Goal: Transaction & Acquisition: Purchase product/service

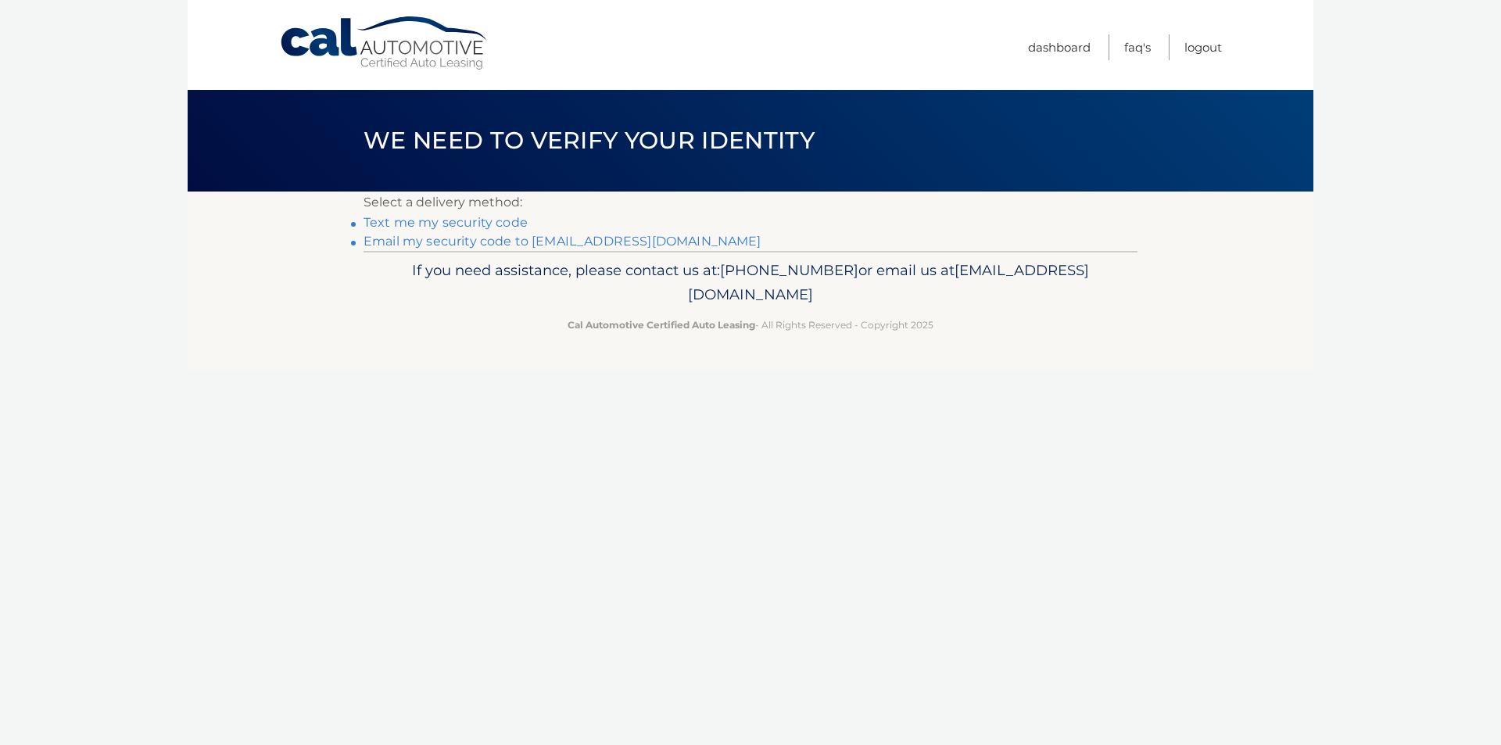
click at [448, 242] on link "Email my security code to r*****@roadrunner.com" at bounding box center [563, 241] width 398 height 15
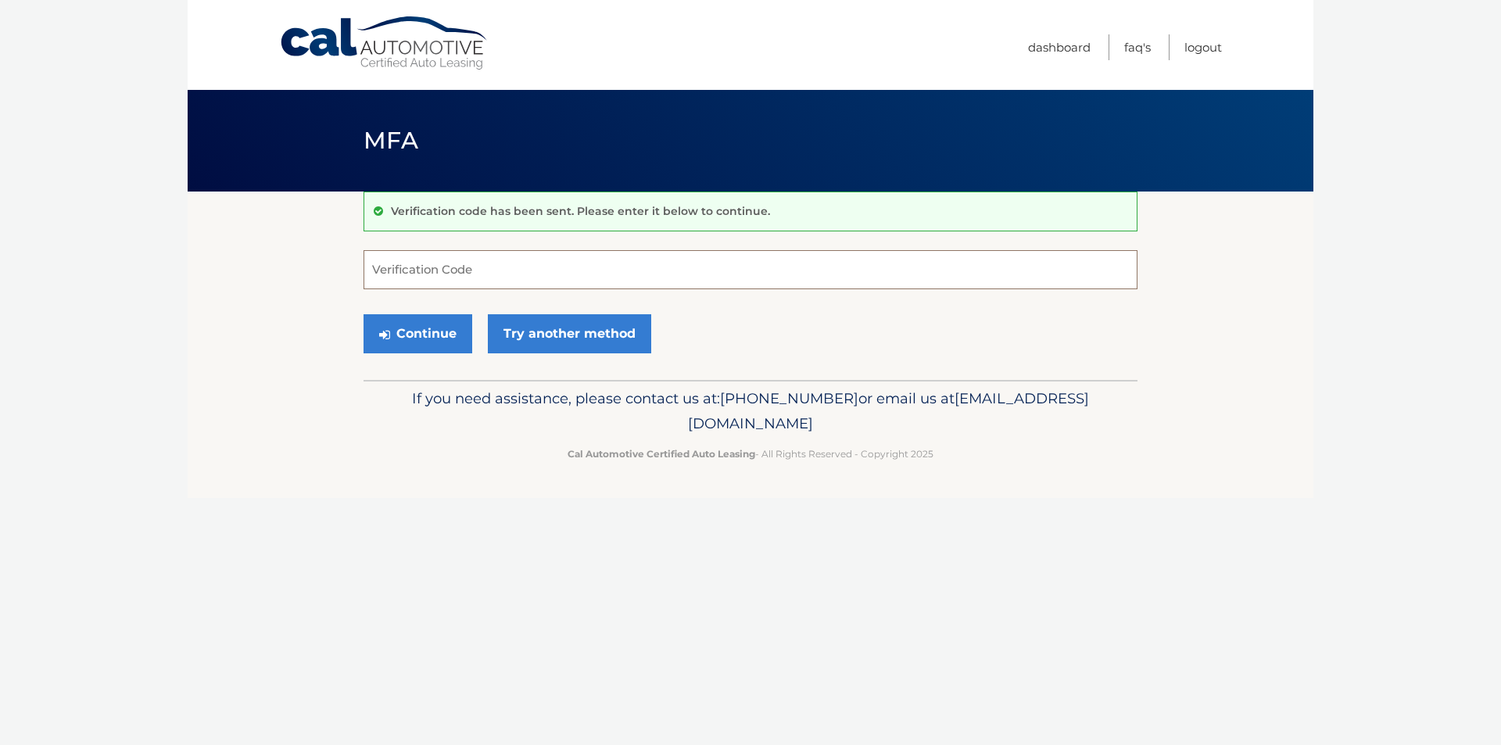
click at [395, 271] on input "Verification Code" at bounding box center [751, 269] width 774 height 39
paste input "728638"
click at [441, 334] on button "Continue" at bounding box center [418, 333] width 109 height 39
click at [732, 326] on div "Continue Try another method" at bounding box center [751, 334] width 774 height 53
click at [373, 270] on input "728638" at bounding box center [751, 269] width 774 height 39
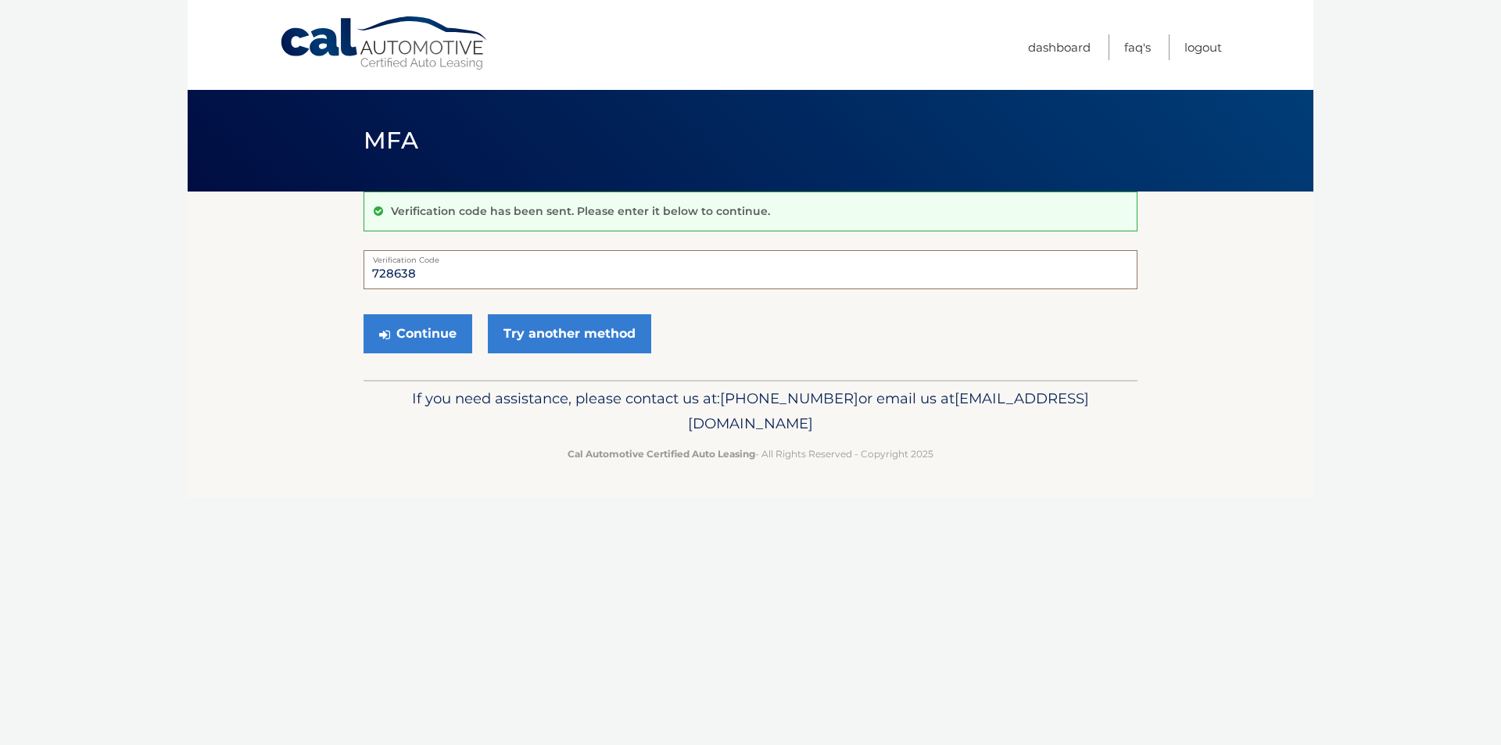
click at [439, 274] on input "728638" at bounding box center [751, 269] width 774 height 39
click at [413, 335] on button "Continue" at bounding box center [418, 333] width 109 height 39
click at [690, 313] on div "Continue Try another method" at bounding box center [751, 334] width 774 height 53
click at [431, 273] on input "728638" at bounding box center [751, 269] width 774 height 39
type input "7"
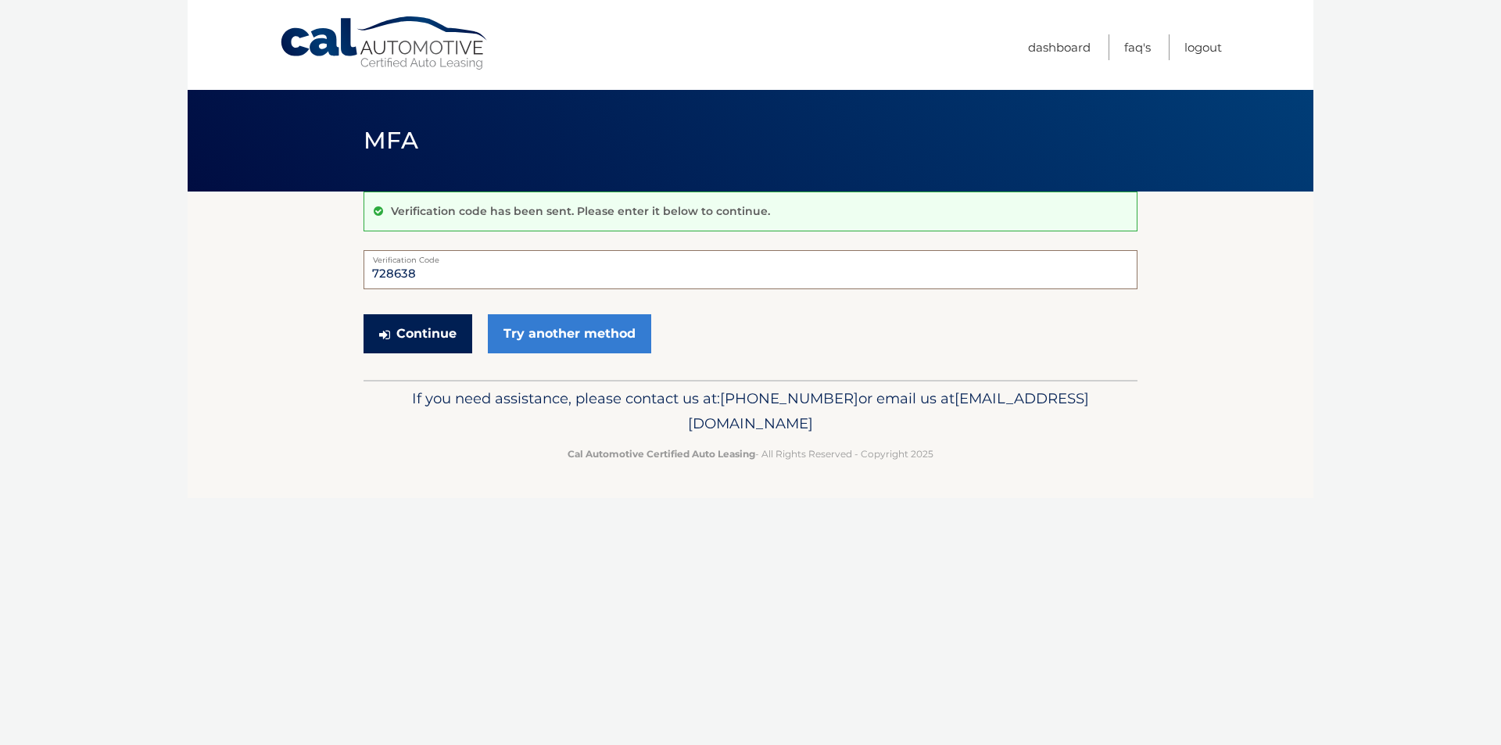
type input "728638"
click at [426, 335] on button "Continue" at bounding box center [418, 333] width 109 height 39
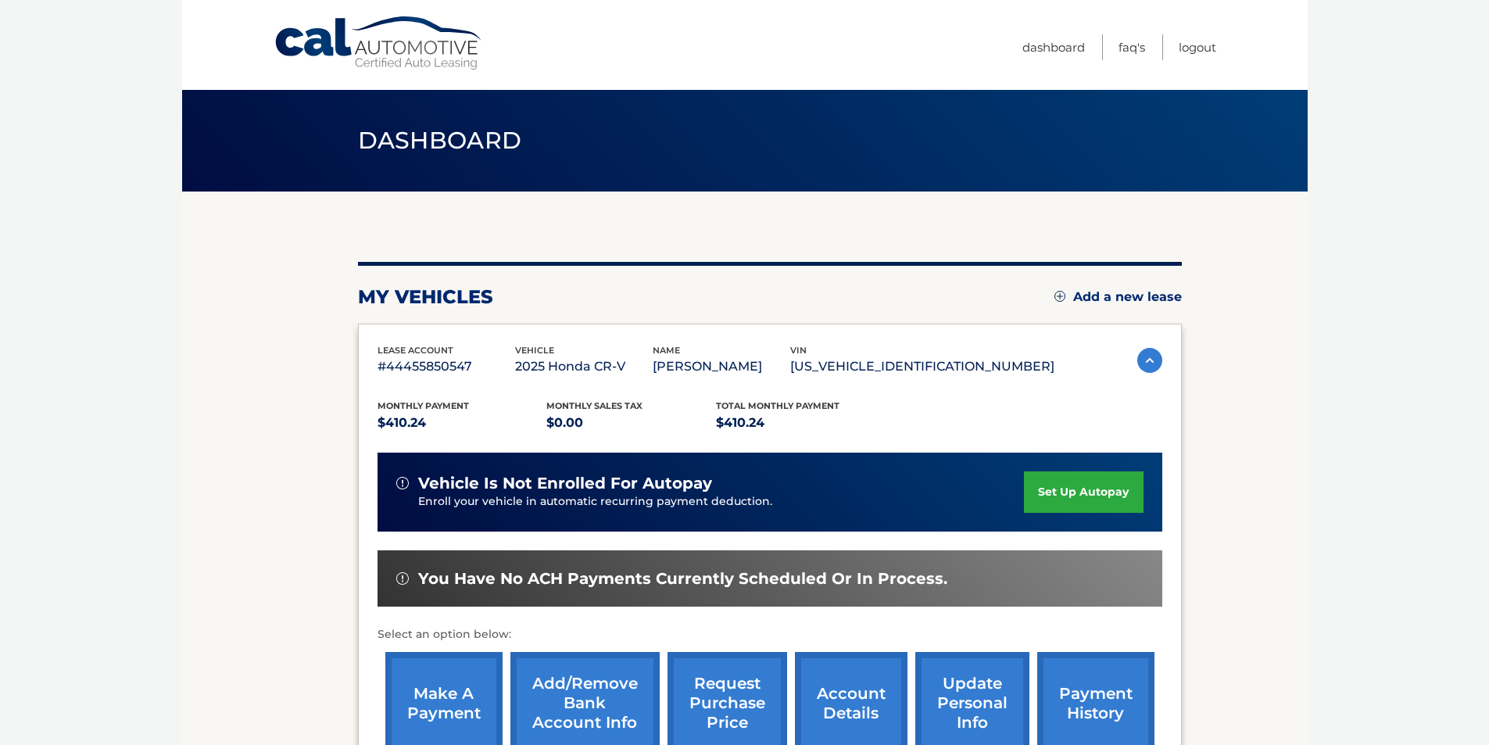
scroll to position [156, 0]
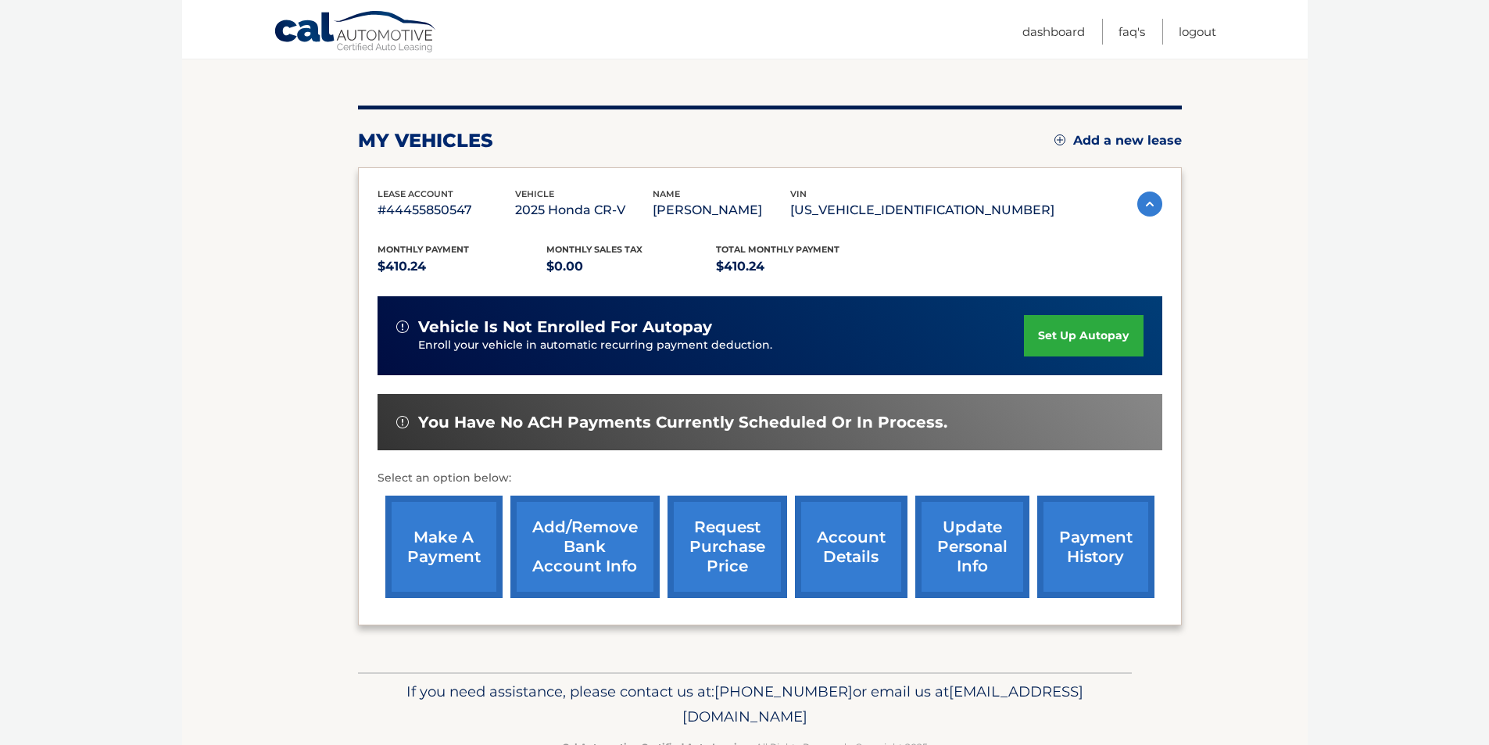
click at [423, 545] on link "make a payment" at bounding box center [443, 547] width 117 height 102
click at [1186, 38] on link "Logout" at bounding box center [1198, 32] width 38 height 26
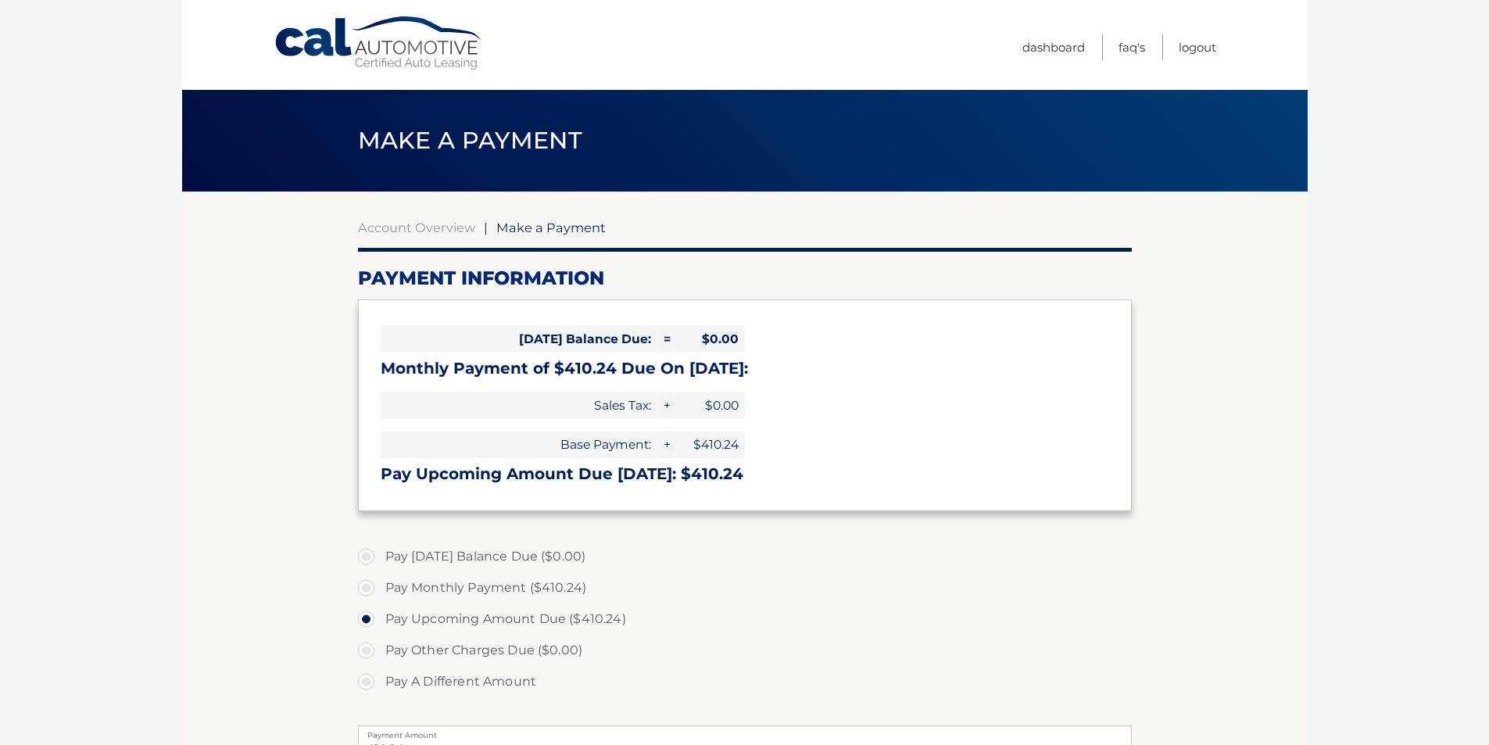
select select "YmM2OWNmY2UtMmJkZS00ZWZkLWExNWUtNThiZWNkOGI2ZDI3"
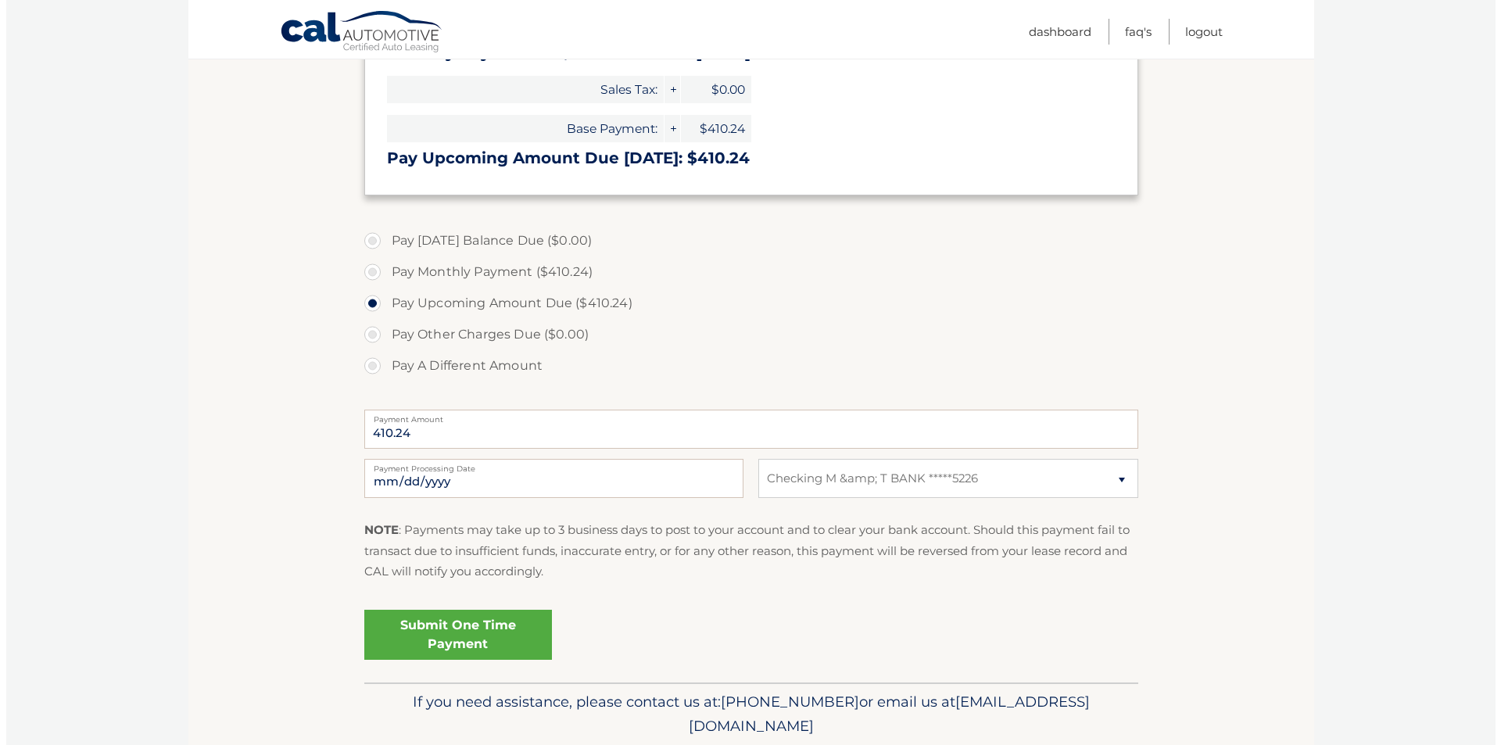
scroll to position [372, 0]
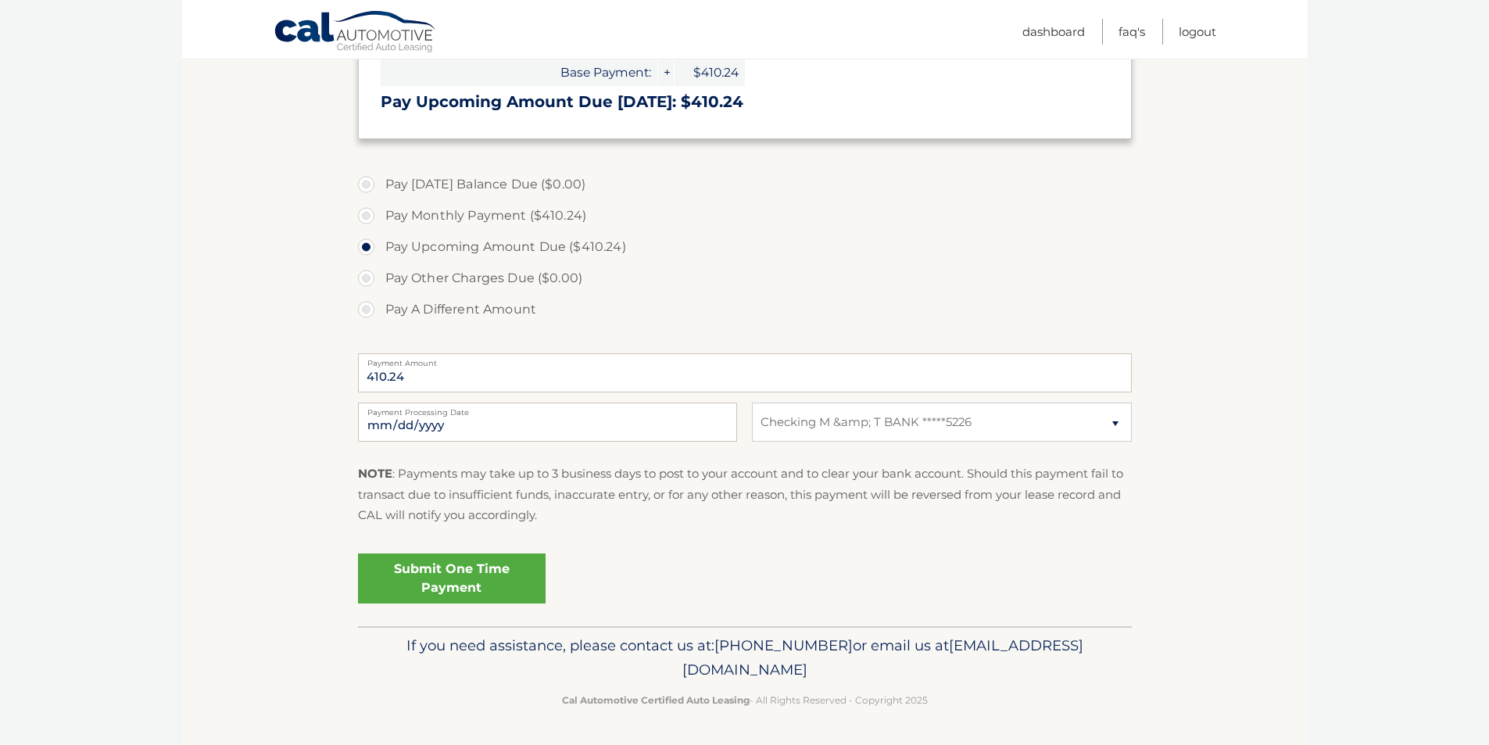
click at [463, 571] on link "Submit One Time Payment" at bounding box center [452, 578] width 188 height 50
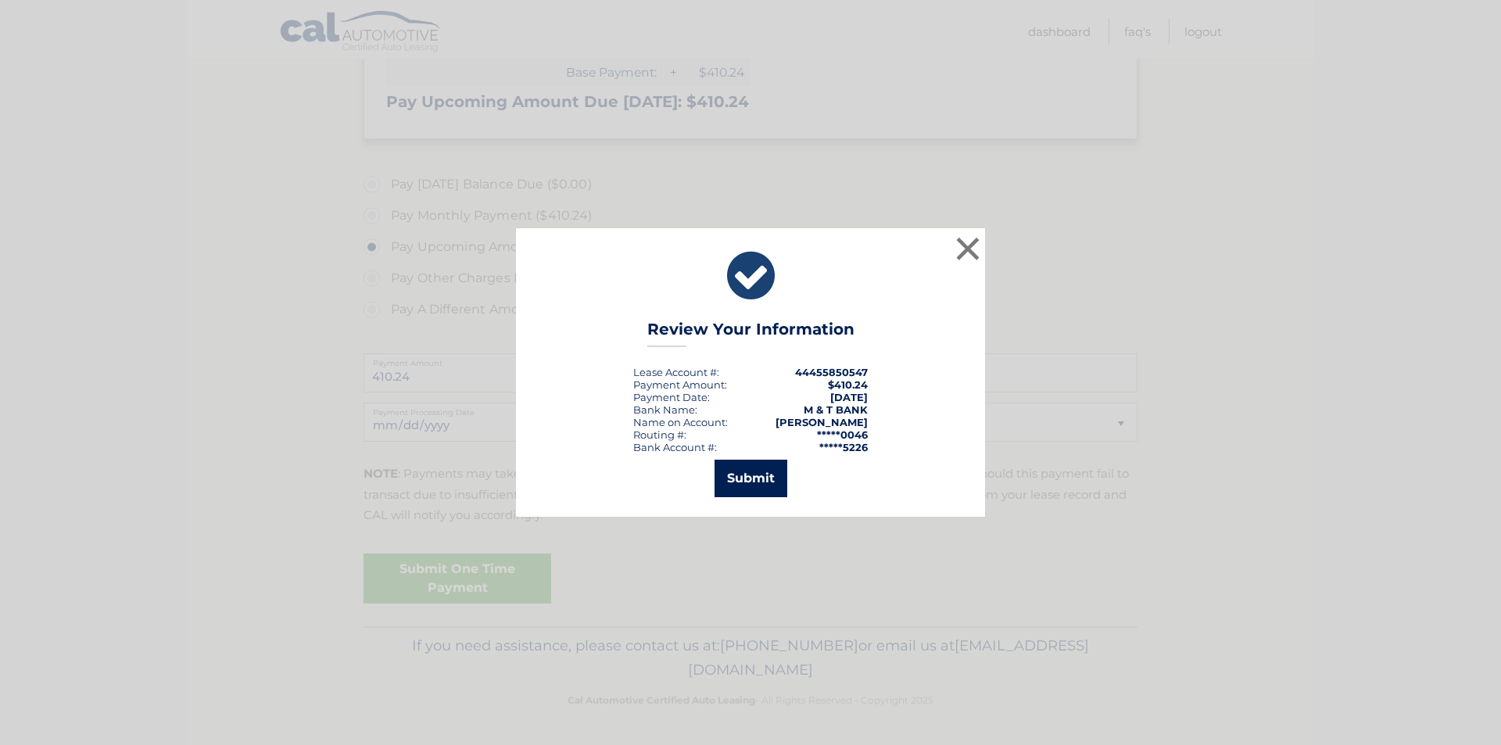
click at [750, 485] on button "Submit" at bounding box center [751, 479] width 73 height 38
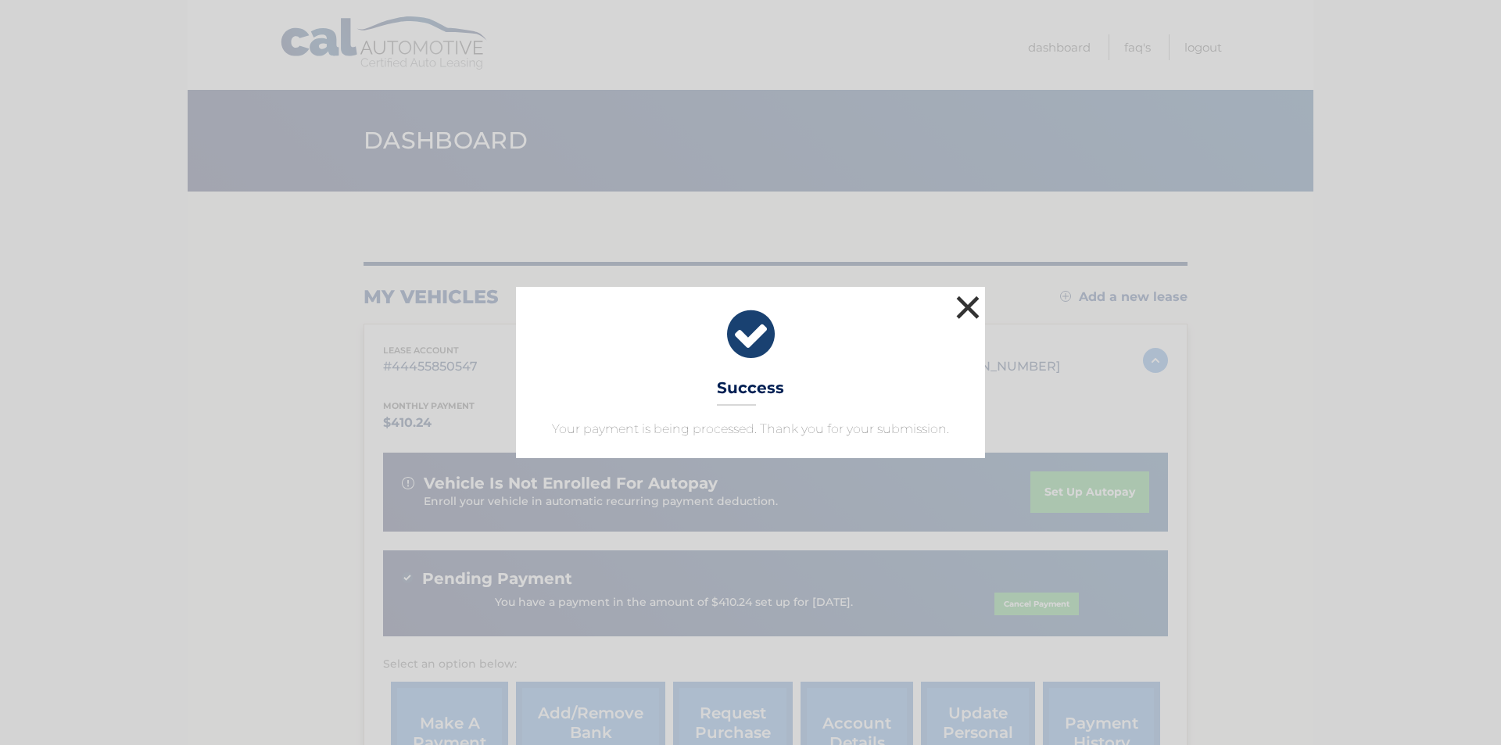
click at [965, 307] on button "×" at bounding box center [967, 307] width 31 height 31
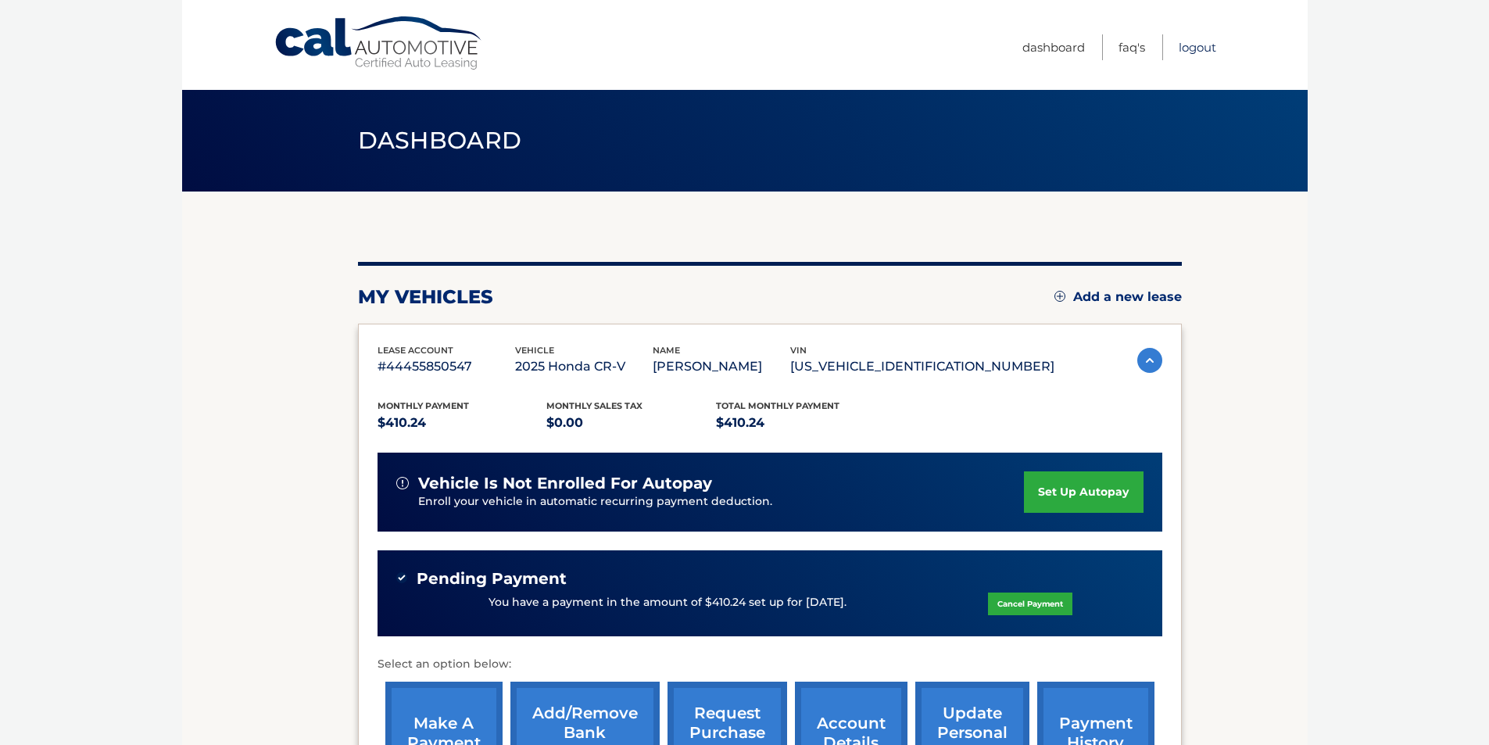
click at [1198, 47] on link "Logout" at bounding box center [1198, 47] width 38 height 26
